Goal: Check status

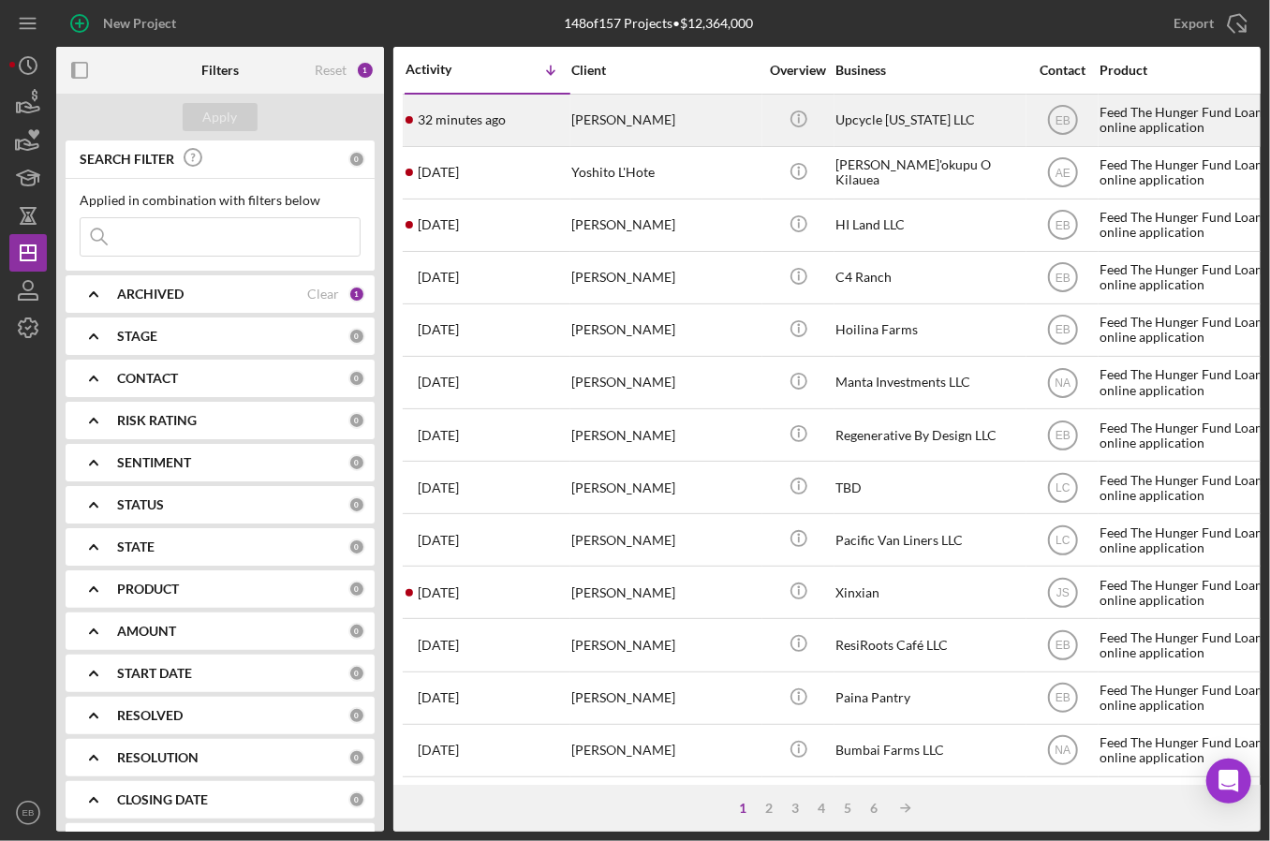
click at [657, 126] on div "[PERSON_NAME]" at bounding box center [664, 121] width 187 height 50
